Goal: Task Accomplishment & Management: Use online tool/utility

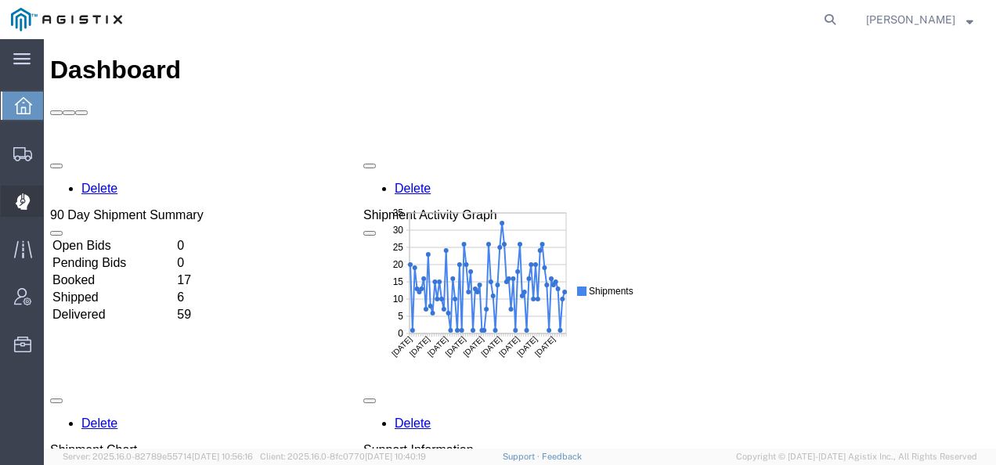
click at [23, 201] on icon at bounding box center [22, 200] width 3 height 3
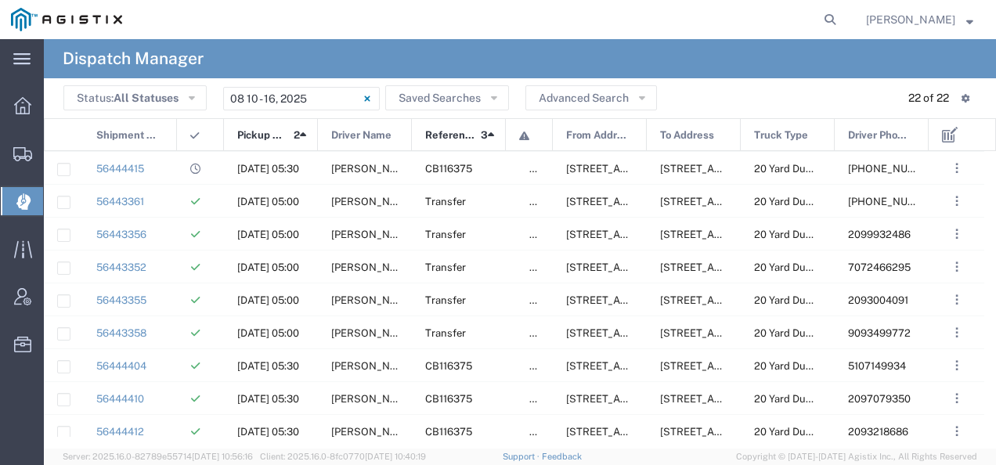
scroll to position [406, 0]
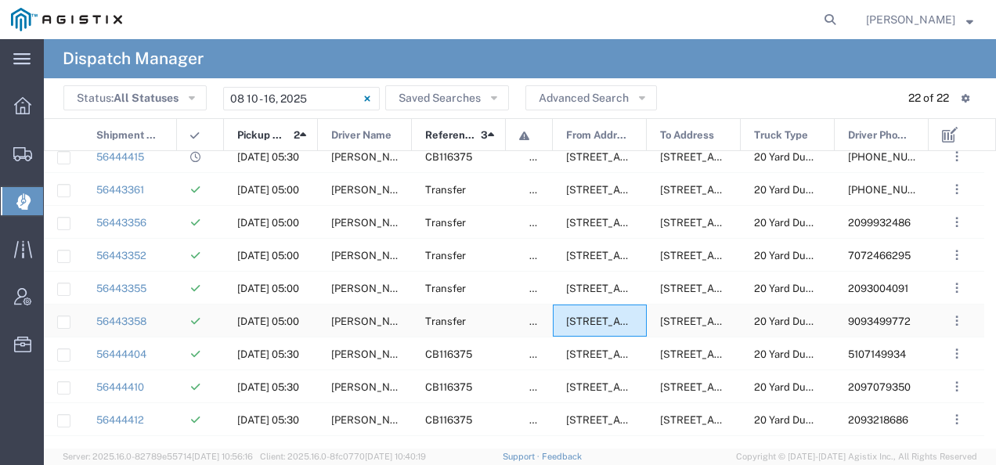
click at [617, 320] on span "[STREET_ADDRESS][US_STATE]" at bounding box center [644, 322] width 156 height 12
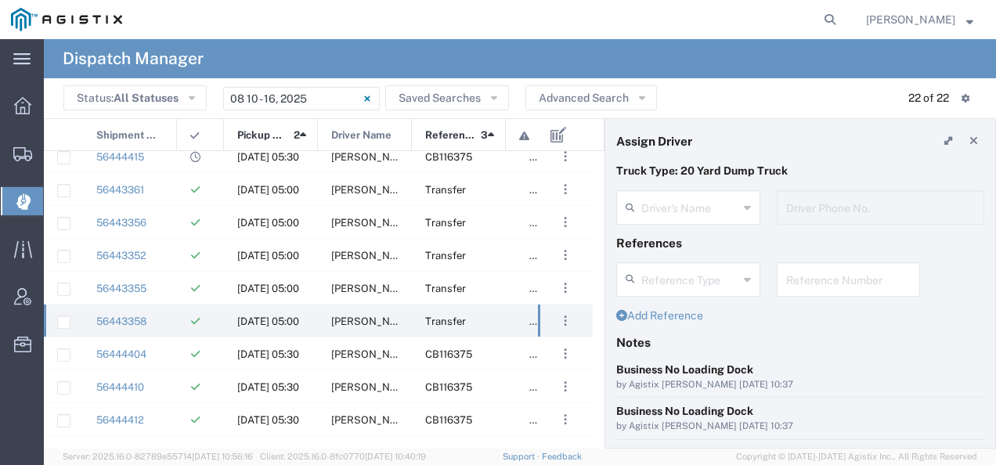
type input "[PERSON_NAME]"
type input "9093499772"
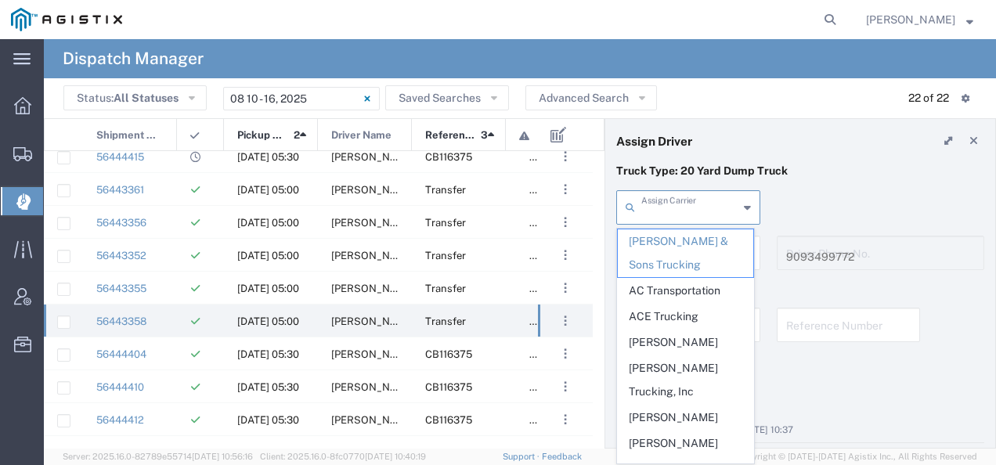
click at [675, 213] on input "text" at bounding box center [689, 206] width 97 height 27
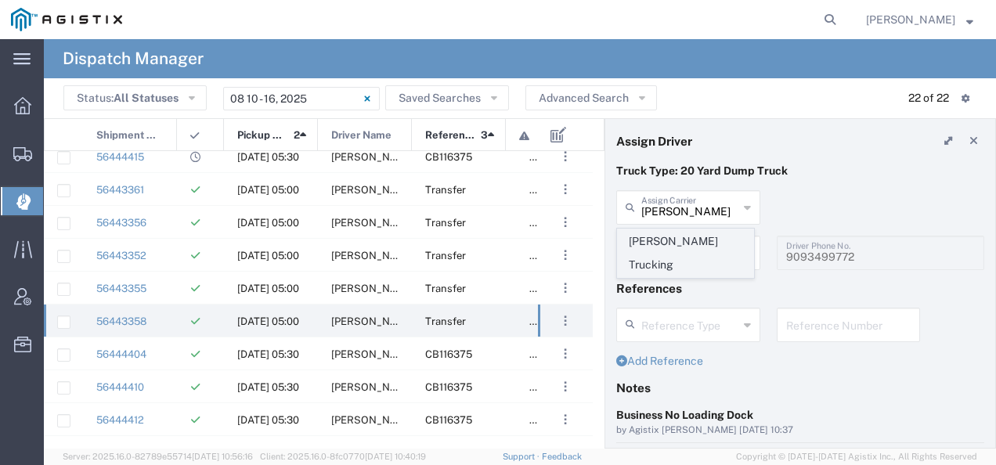
click at [652, 240] on span "[PERSON_NAME] Trucking" at bounding box center [685, 253] width 135 height 49
type input "[PERSON_NAME] Trucking"
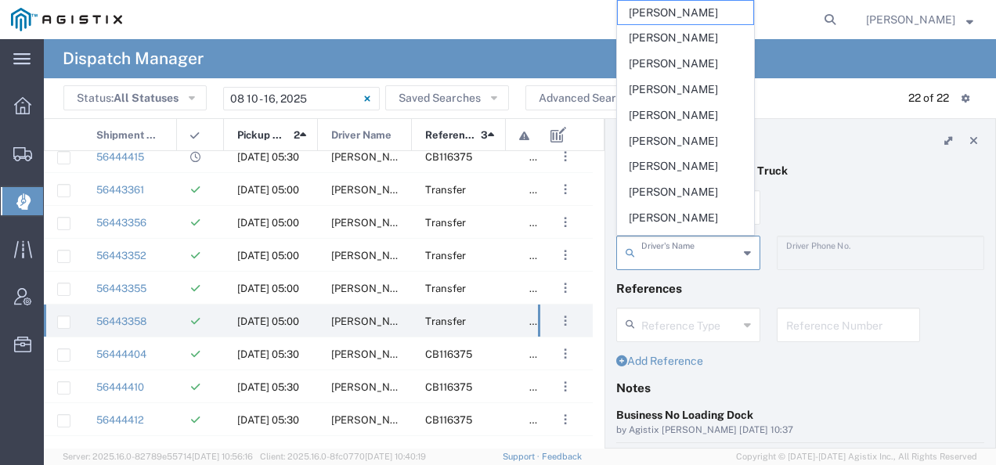
click at [652, 243] on input "text" at bounding box center [689, 251] width 97 height 27
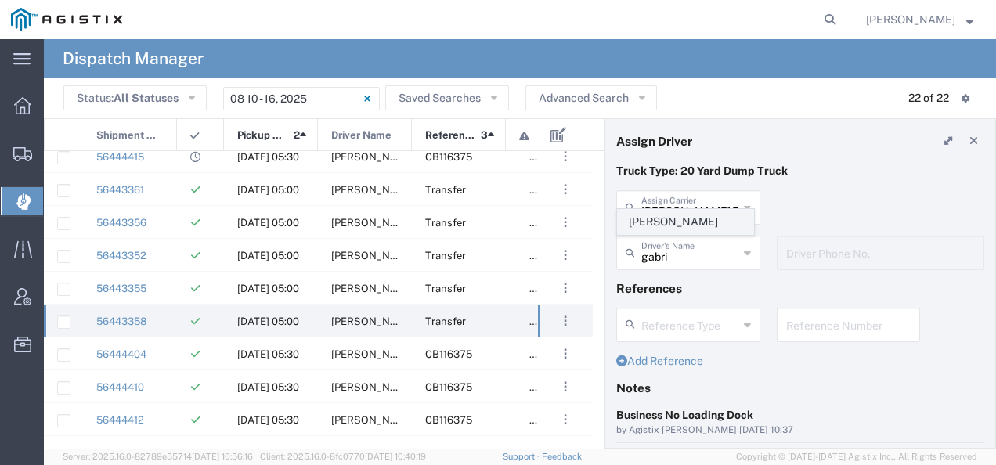
click at [652, 218] on span "[PERSON_NAME]" at bounding box center [685, 222] width 135 height 24
type input "[PERSON_NAME]"
type input "8312884954"
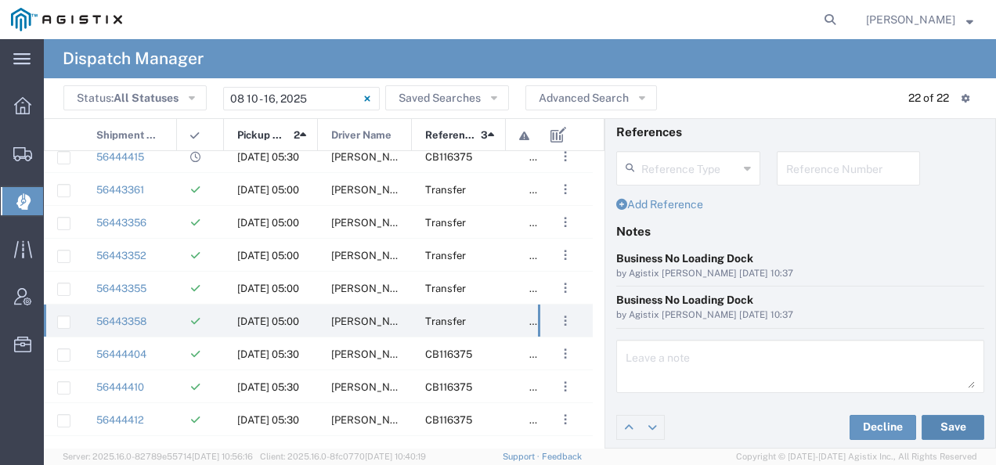
click at [954, 415] on button "Save" at bounding box center [953, 427] width 63 height 25
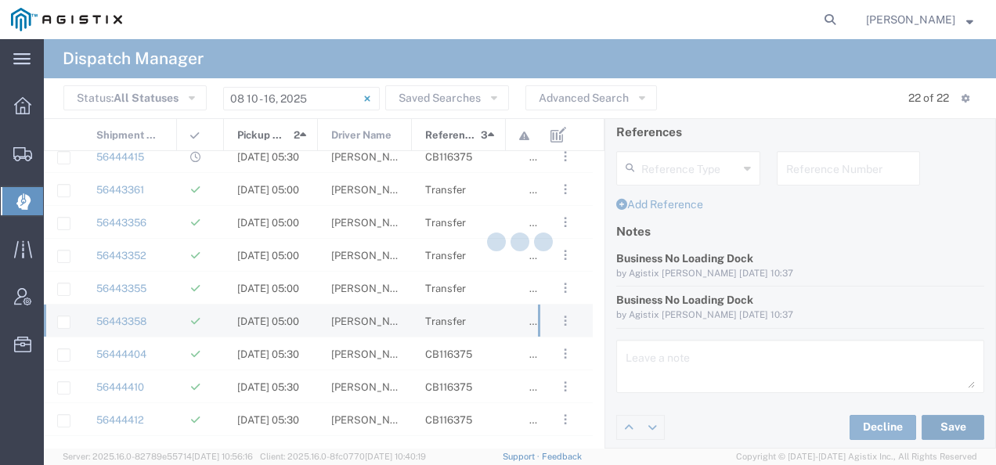
type input "[PERSON_NAME]"
type input "[PERSON_NAME] Trucking"
